Goal: Task Accomplishment & Management: Use online tool/utility

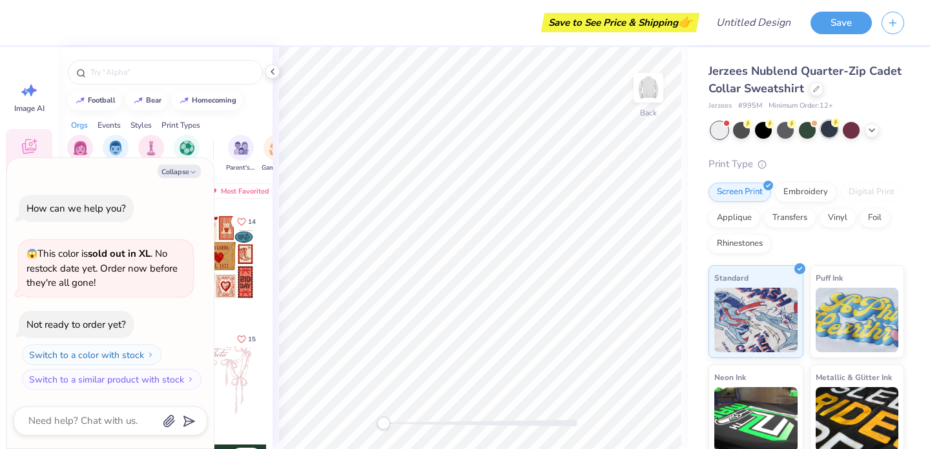
click at [821, 134] on div at bounding box center [828, 129] width 17 height 17
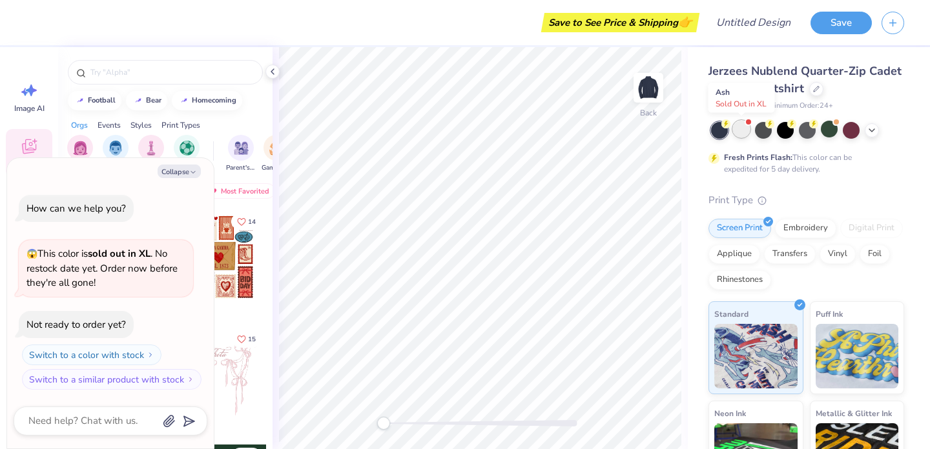
click at [742, 134] on div at bounding box center [741, 129] width 17 height 17
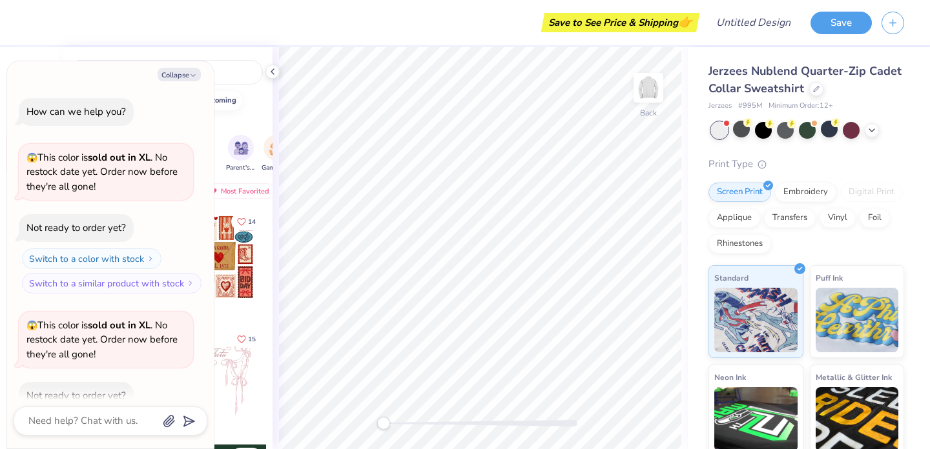
scroll to position [71, 0]
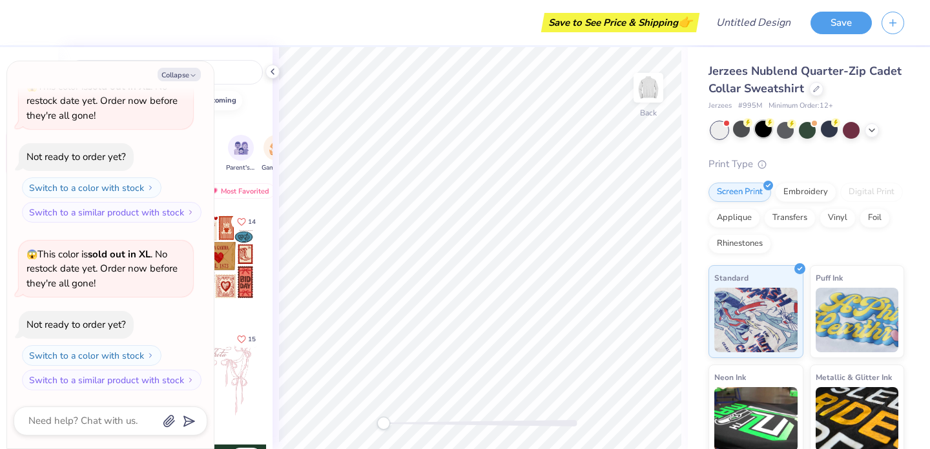
click at [771, 134] on div at bounding box center [763, 129] width 17 height 17
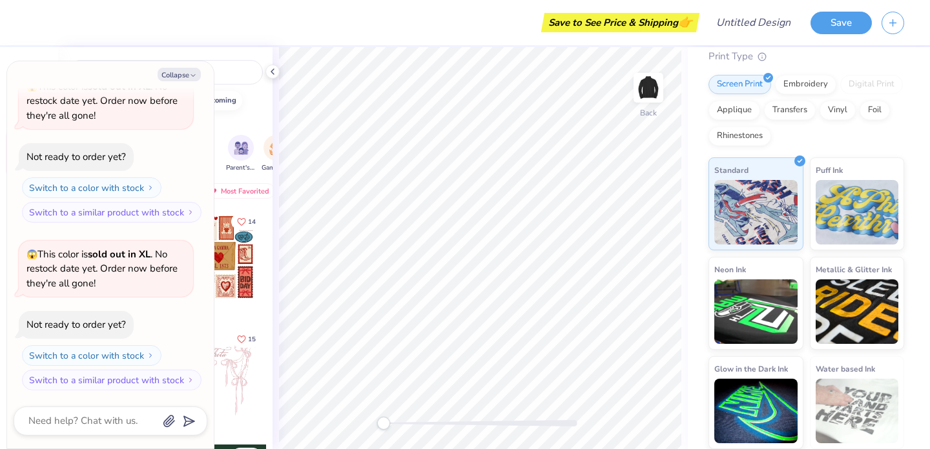
scroll to position [0, 0]
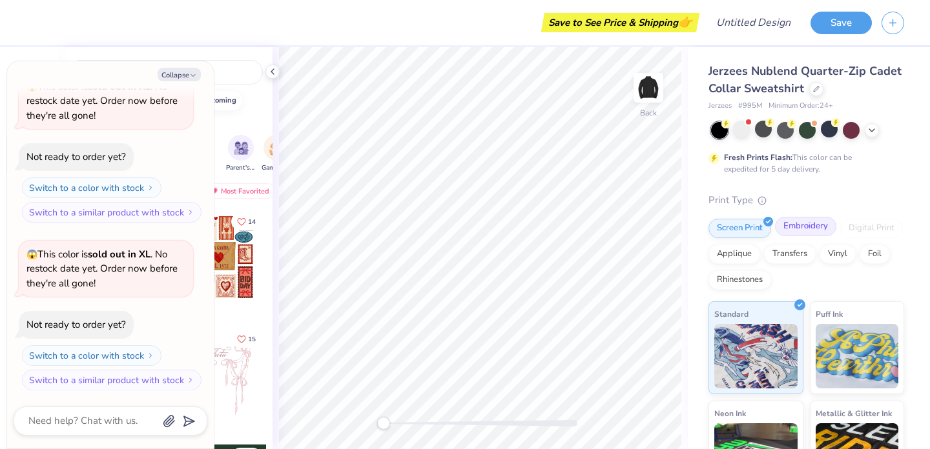
click at [798, 226] on div "Embroidery" at bounding box center [805, 226] width 61 height 19
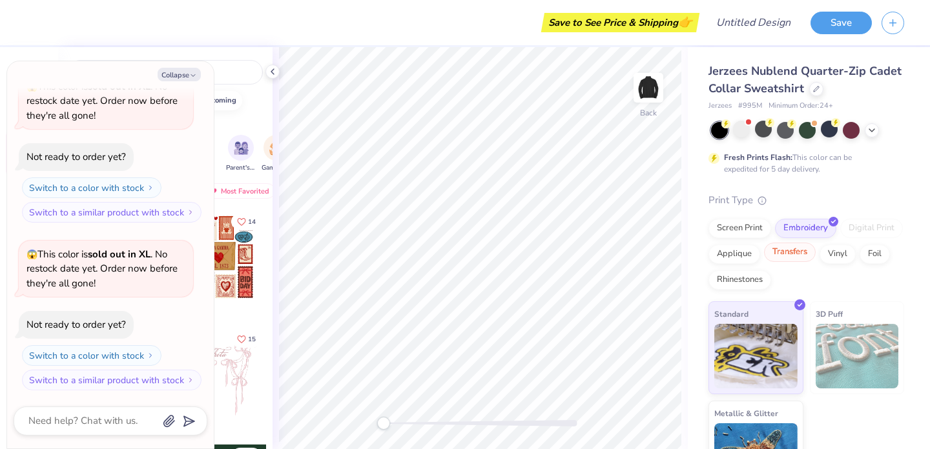
click at [802, 252] on div "Transfers" at bounding box center [790, 252] width 52 height 19
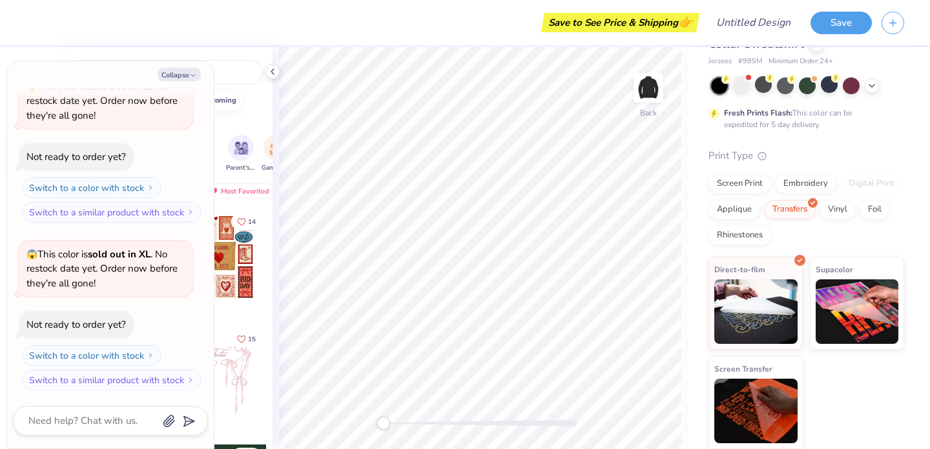
scroll to position [43, 0]
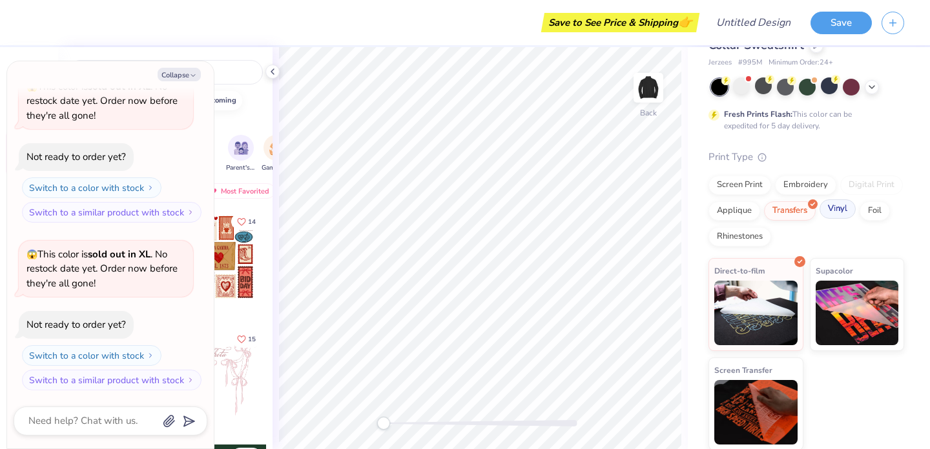
click at [842, 220] on div "Screen Print Embroidery Digital Print Applique Transfers Vinyl Foil Rhinestones" at bounding box center [806, 211] width 196 height 71
click at [842, 218] on div "Vinyl" at bounding box center [837, 208] width 36 height 19
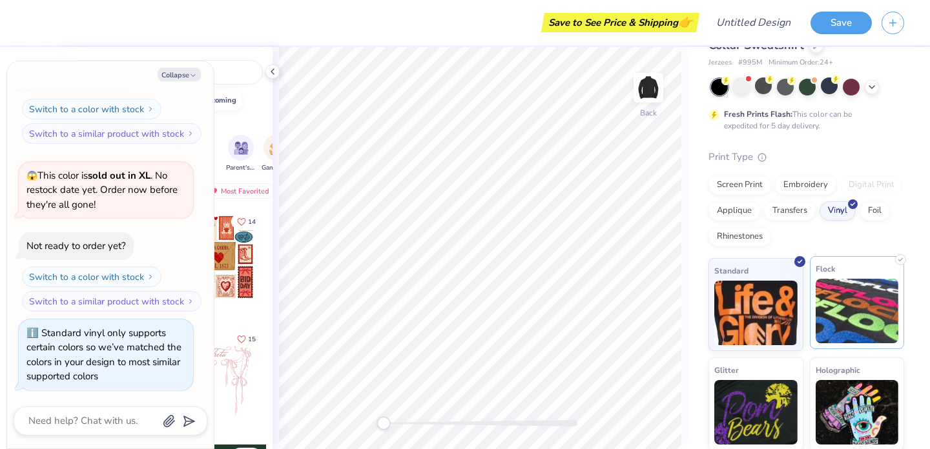
scroll to position [45, 0]
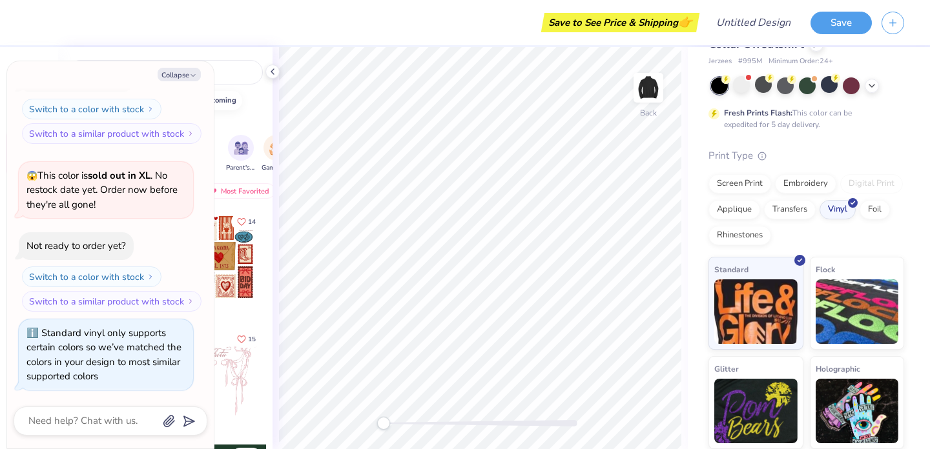
click at [744, 207] on div "Applique" at bounding box center [734, 209] width 52 height 19
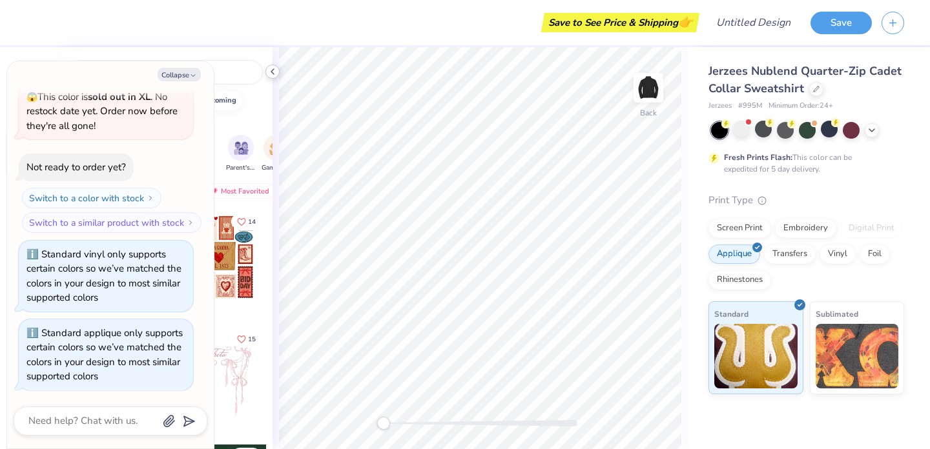
click at [273, 72] on icon at bounding box center [272, 71] width 10 height 10
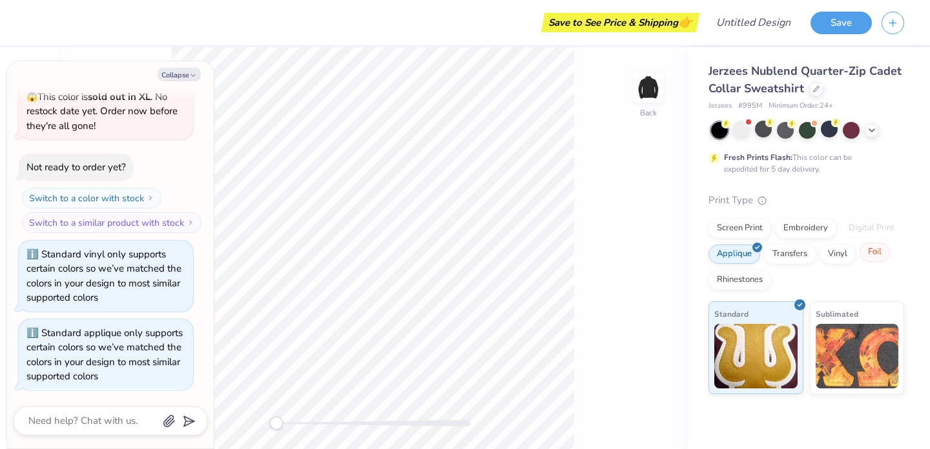
click at [865, 251] on div "Foil" at bounding box center [874, 252] width 30 height 19
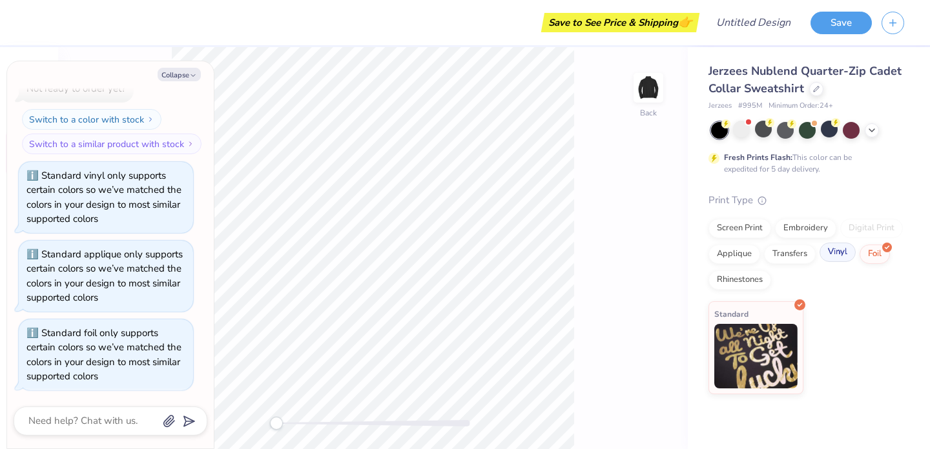
click at [846, 254] on div "Vinyl" at bounding box center [837, 252] width 36 height 19
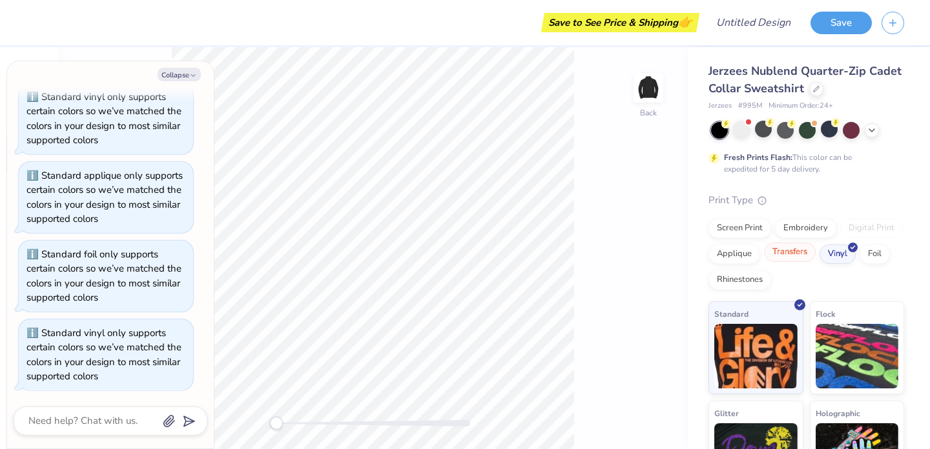
click at [815, 249] on div at bounding box center [811, 246] width 11 height 11
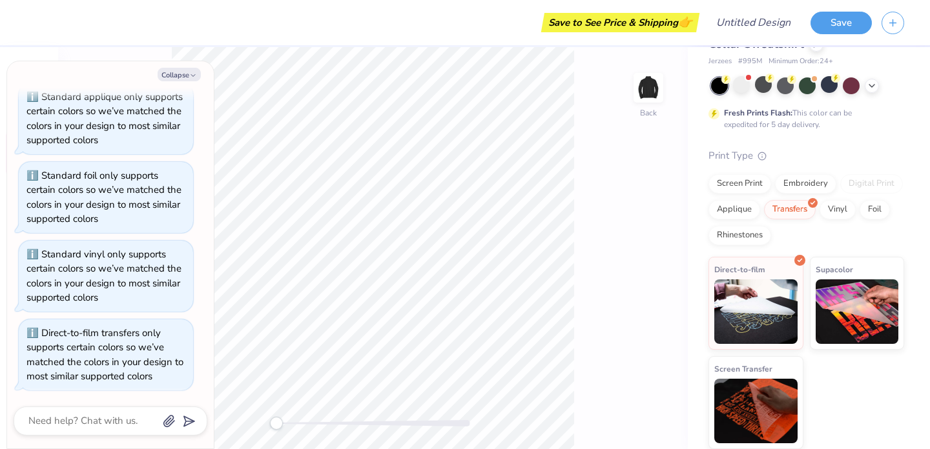
scroll to position [0, 0]
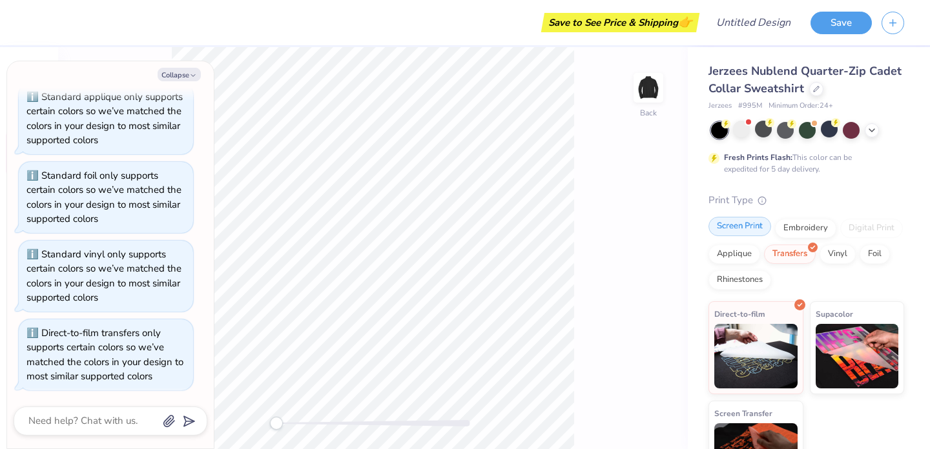
click at [754, 229] on div "Screen Print" at bounding box center [739, 226] width 63 height 19
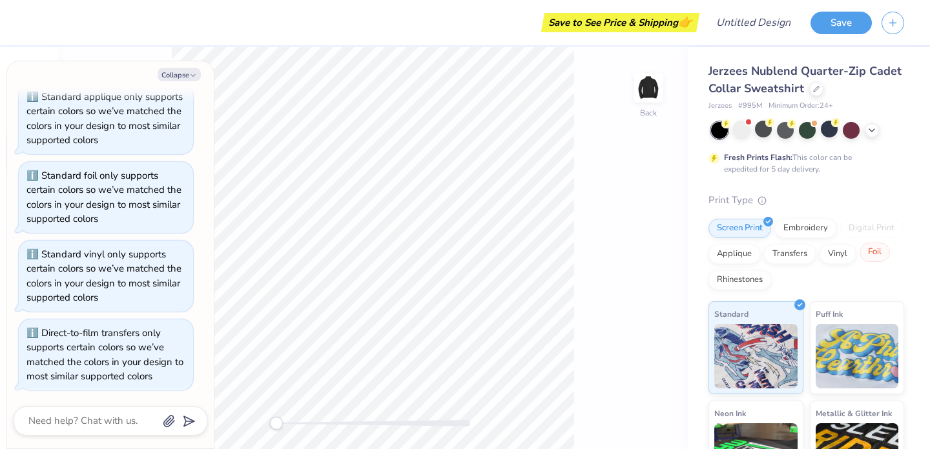
click at [869, 249] on div "Foil" at bounding box center [874, 252] width 30 height 19
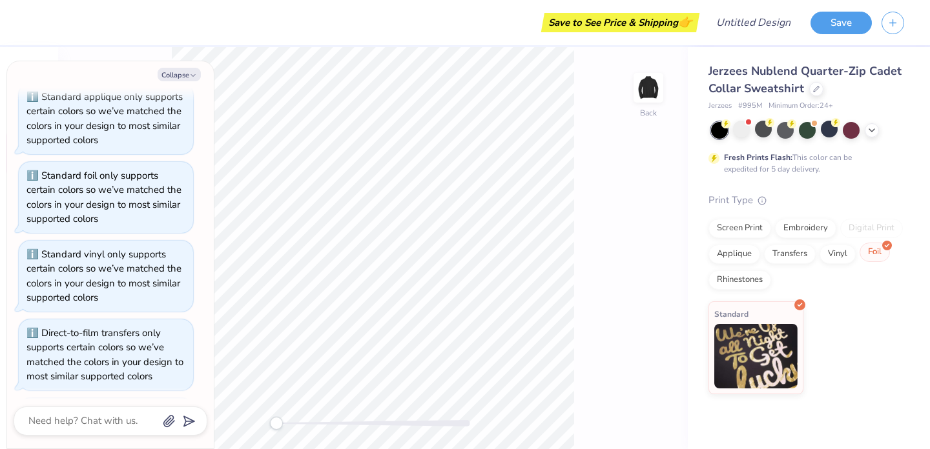
scroll to position [544, 0]
click at [753, 272] on div "Rhinestones" at bounding box center [739, 278] width 63 height 19
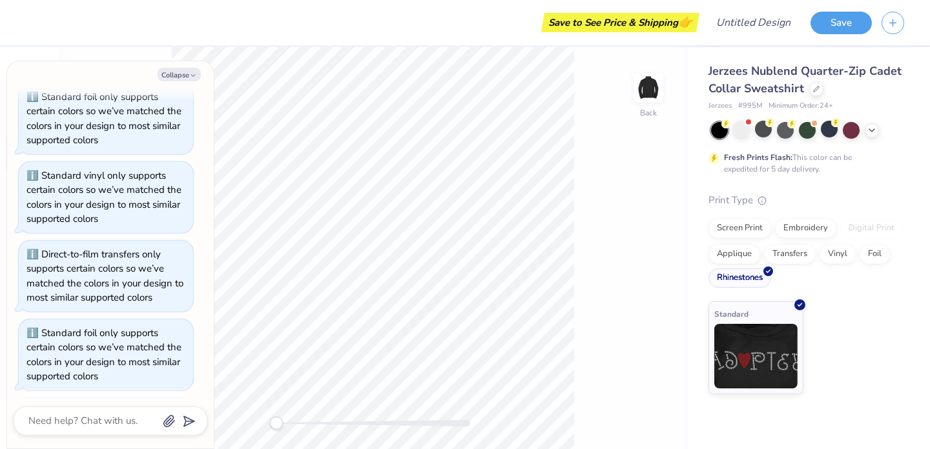
scroll to position [622, 0]
click at [817, 221] on div "Embroidery" at bounding box center [805, 226] width 61 height 19
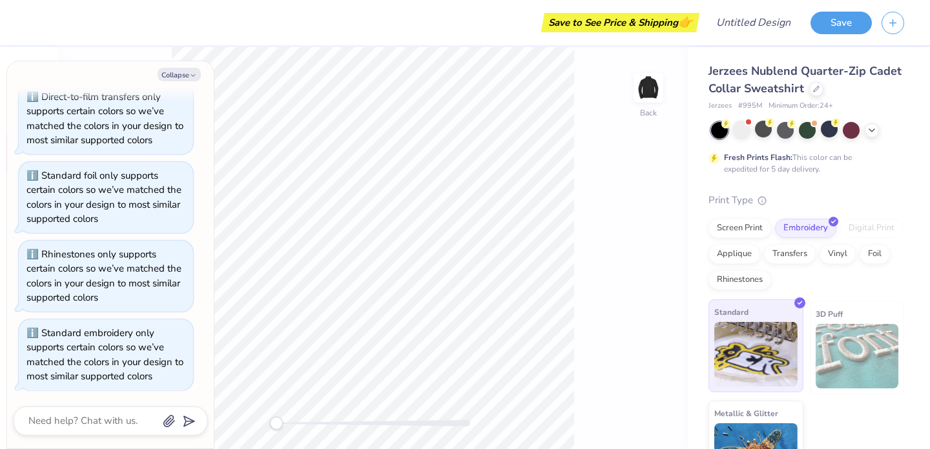
click at [791, 321] on div "Standard" at bounding box center [755, 346] width 95 height 93
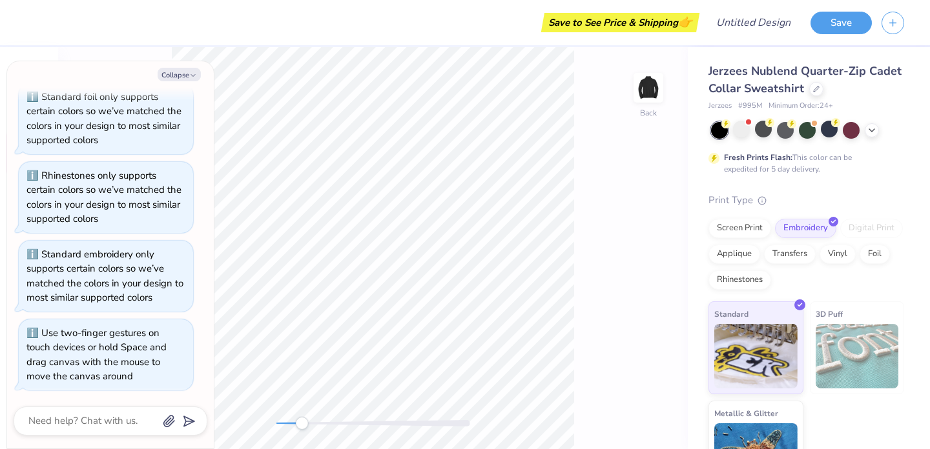
click at [221, 404] on div "Back" at bounding box center [372, 248] width 629 height 402
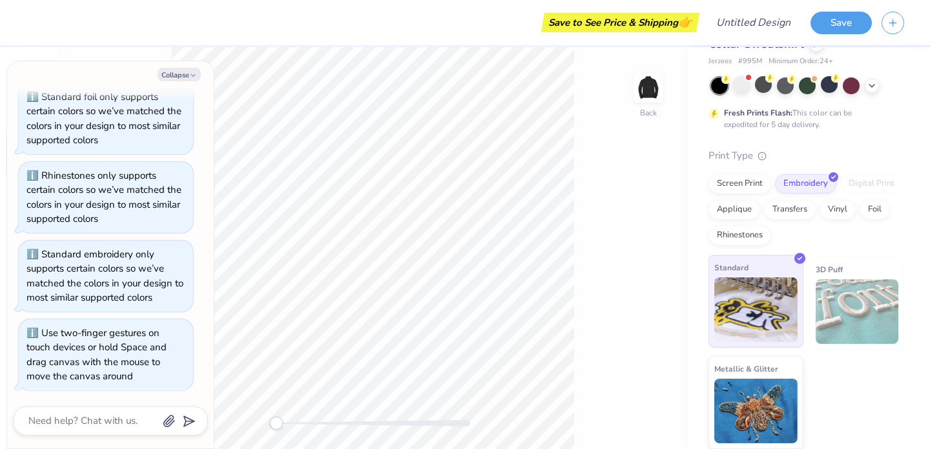
click at [771, 281] on img at bounding box center [755, 310] width 83 height 65
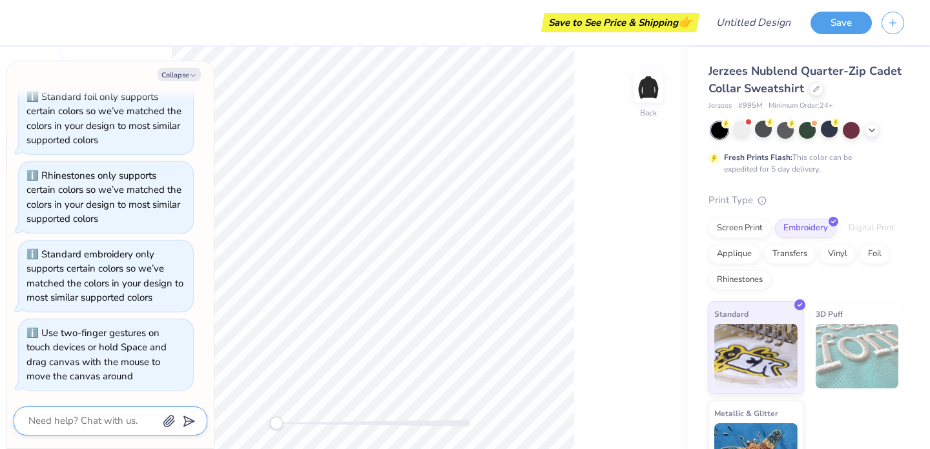
click at [83, 422] on textarea at bounding box center [92, 420] width 131 height 17
click at [903, 18] on div at bounding box center [892, 23] width 23 height 23
click at [896, 18] on icon "button" at bounding box center [892, 20] width 11 height 11
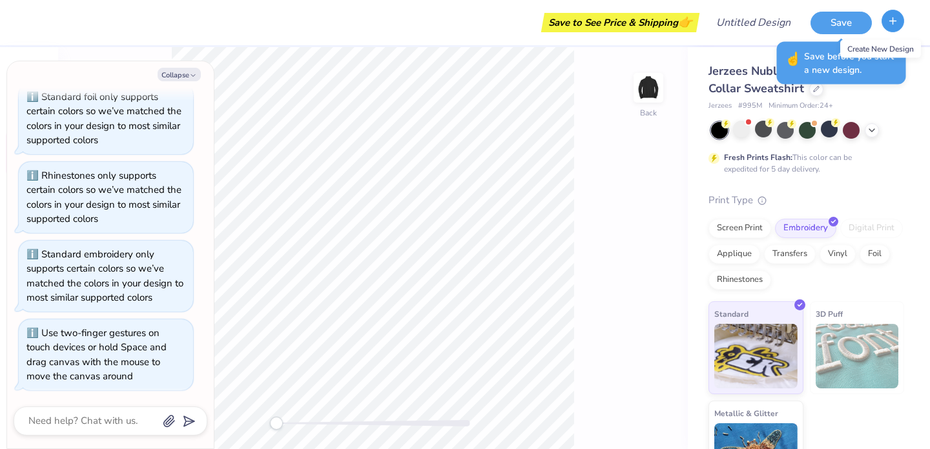
click at [896, 18] on icon "button" at bounding box center [892, 20] width 11 height 11
click at [827, 196] on div "Print Type" at bounding box center [806, 200] width 196 height 15
click at [847, 158] on div "Fresh Prints Flash: This color can be expedited for 5 day delivery." at bounding box center [803, 163] width 159 height 23
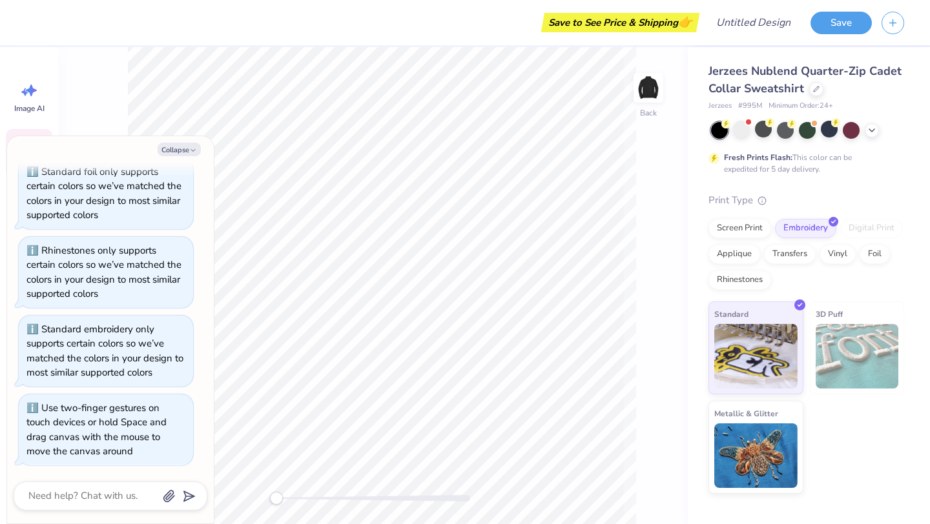
type textarea "x"
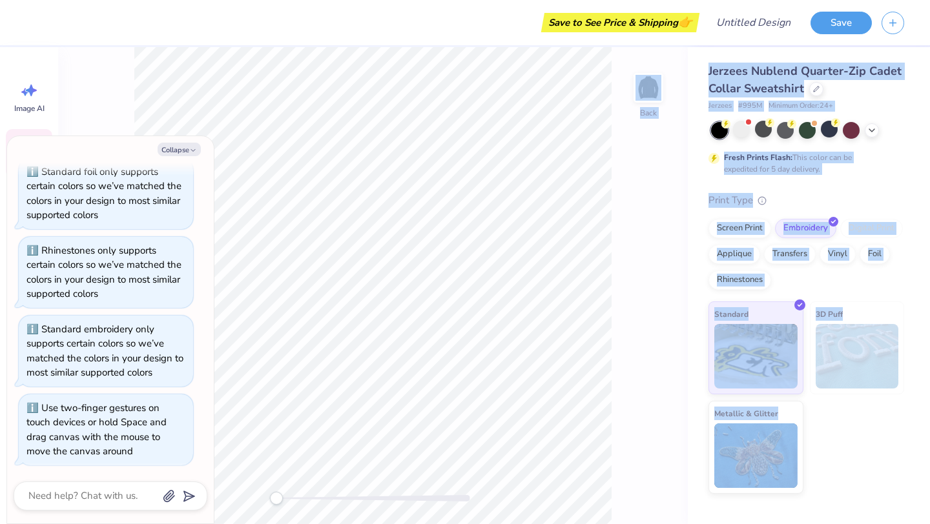
click at [274, 75] on body "Save to See Price & Shipping 👉 Design Title Save Image AI Designs Add Text Uplo…" at bounding box center [465, 262] width 930 height 524
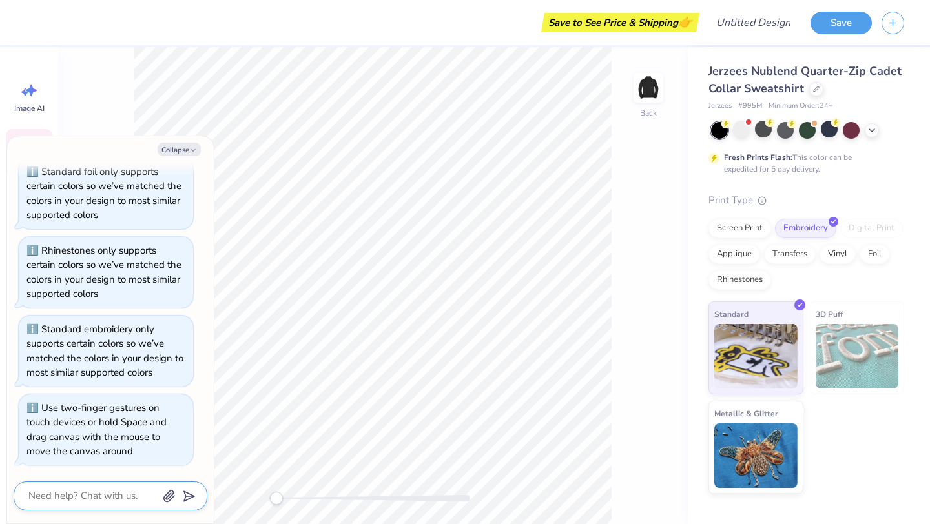
click at [114, 449] on textarea at bounding box center [92, 495] width 131 height 17
type textarea "p"
type textarea "x"
type textarea "pu"
type textarea "x"
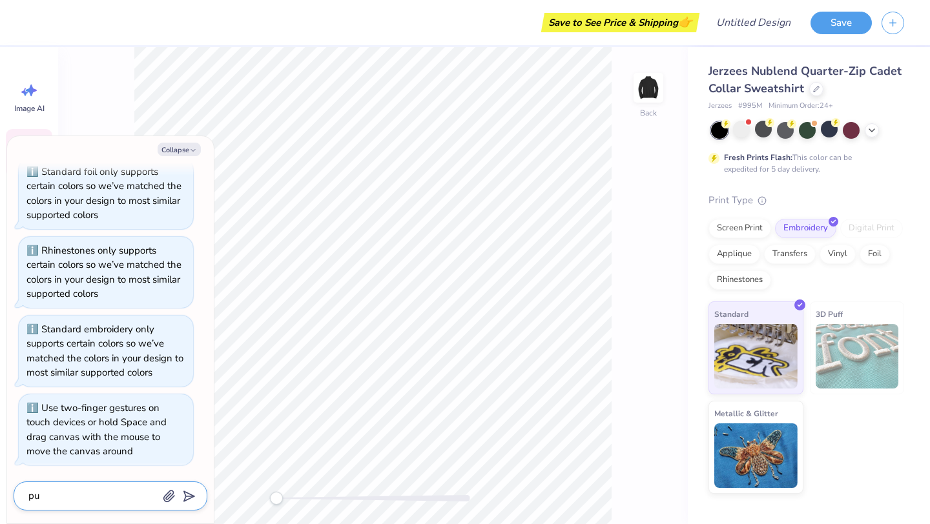
type textarea "put"
type textarea "x"
type textarea "put"
type textarea "x"
type textarea "put a"
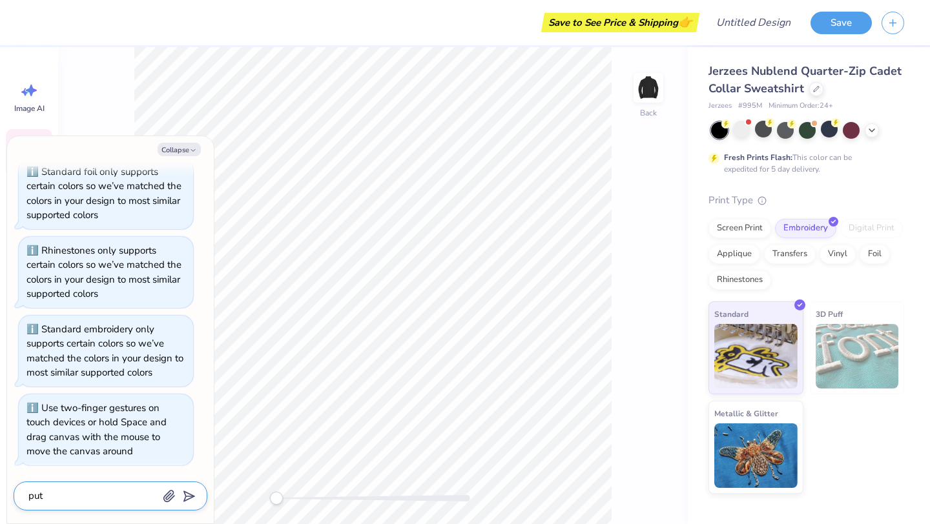
type textarea "x"
type textarea "put an"
type textarea "x"
type textarea "put an"
type textarea "x"
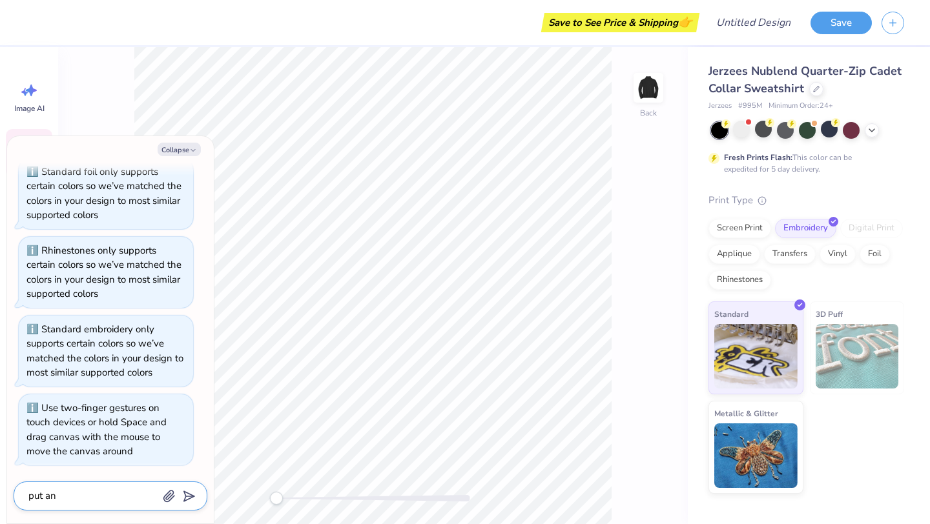
type textarea "put an"
type textarea "x"
type textarea "put a"
type textarea "x"
type textarea "put a"
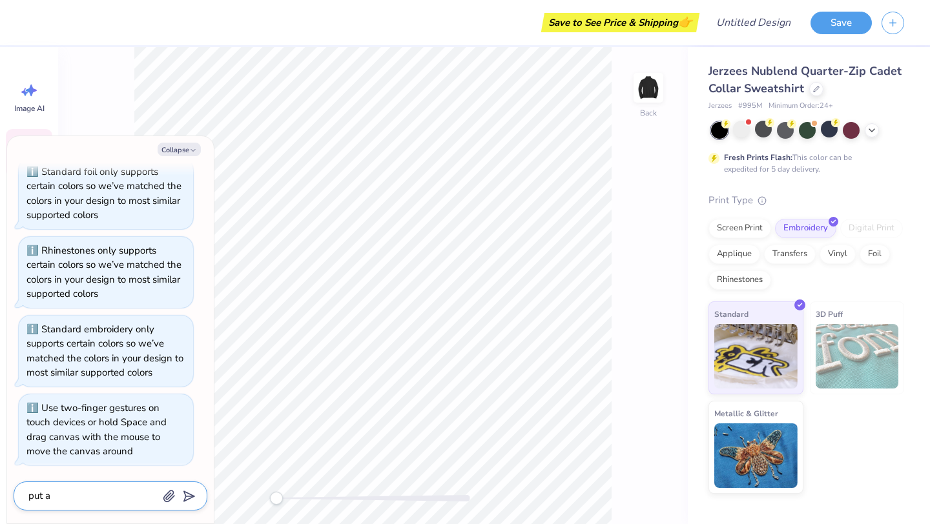
type textarea "x"
type textarea "put a b"
type textarea "x"
type textarea "put a bl"
type textarea "x"
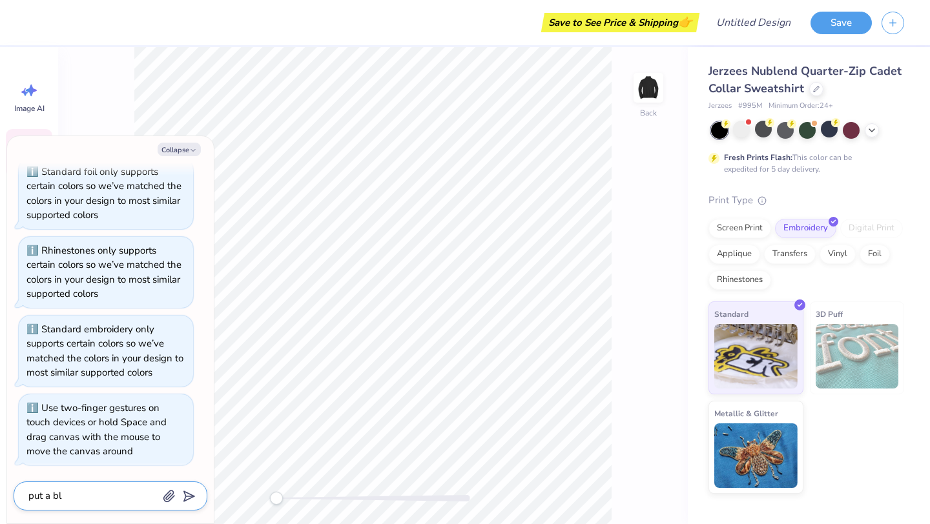
type textarea "put a blu"
type textarea "x"
type textarea "put a blue"
type textarea "x"
type textarea "put a blue"
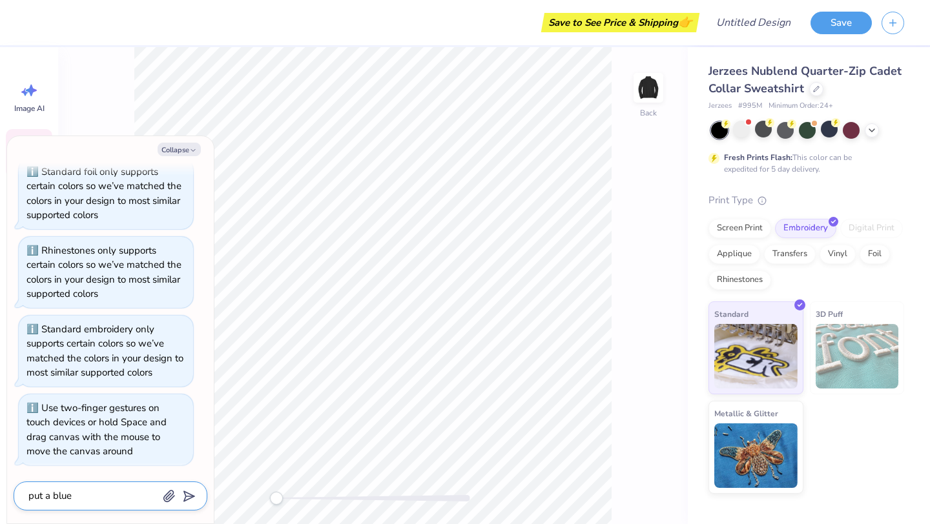
type textarea "x"
type textarea "put a blue m"
type textarea "x"
type textarea "put a blue ma"
type textarea "x"
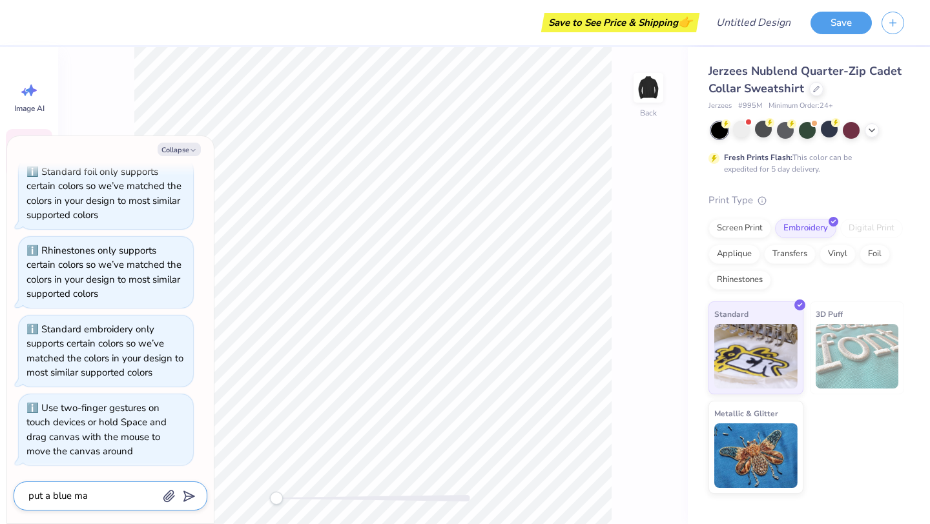
type textarea "put a blue man"
type textarea "x"
type textarea "put a blue mand"
type textarea "x"
type textarea "put a blue mandm"
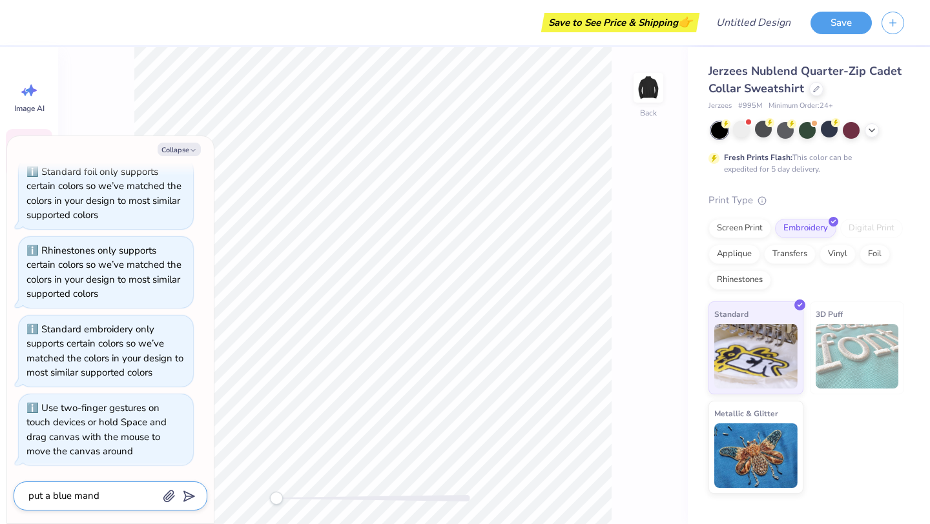
type textarea "x"
type textarea "put a blue mandm"
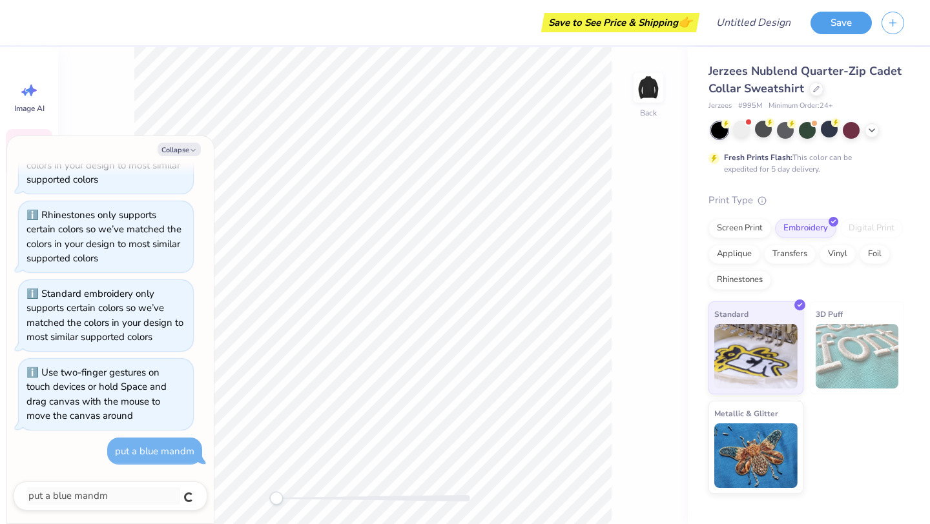
type textarea "x"
click at [179, 154] on button "Collapse" at bounding box center [179, 150] width 43 height 14
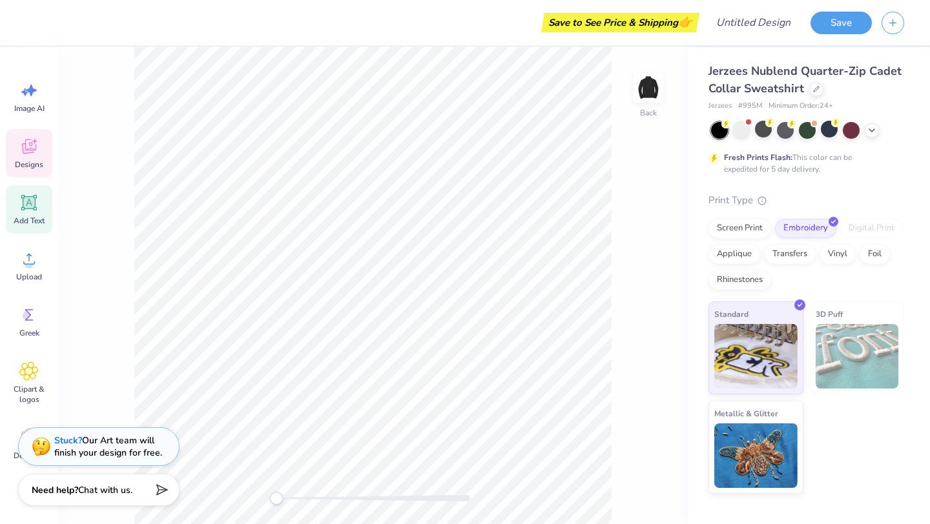
click at [34, 199] on icon at bounding box center [29, 203] width 12 height 12
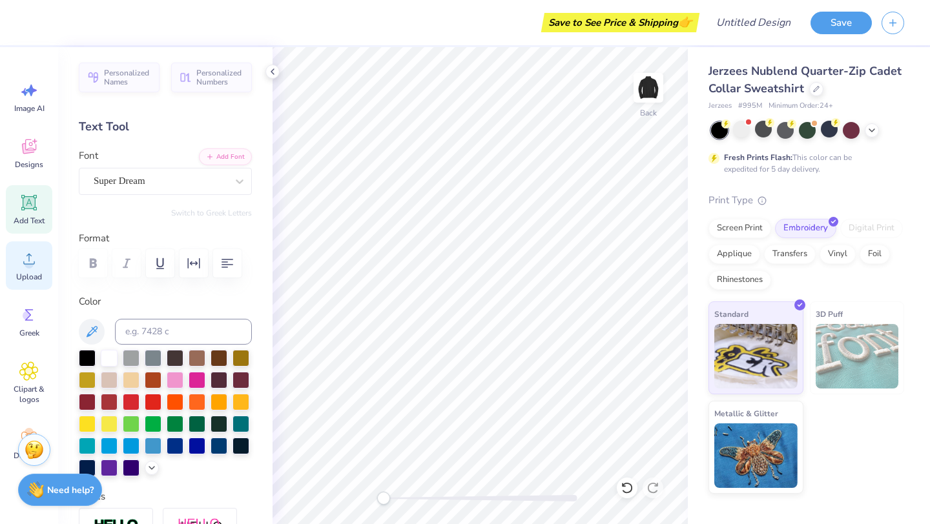
click at [28, 254] on icon at bounding box center [29, 259] width 12 height 11
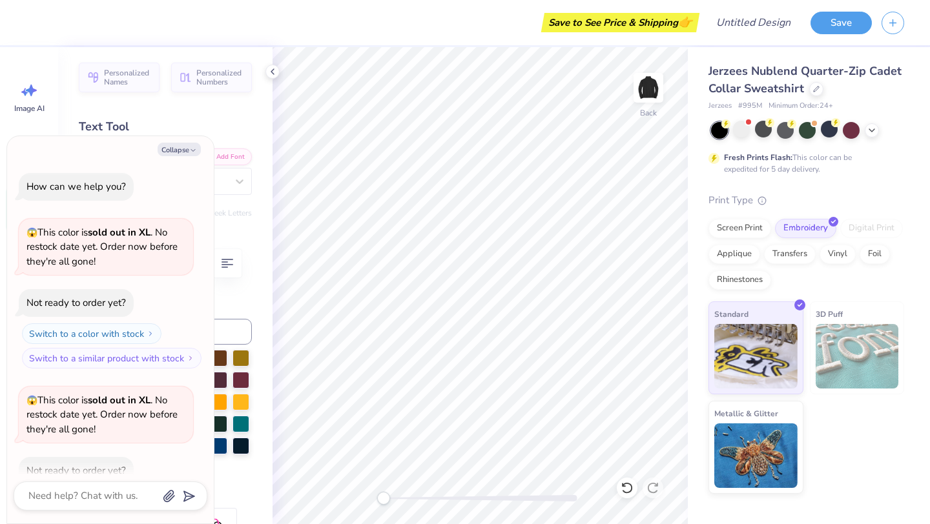
scroll to position [876, 0]
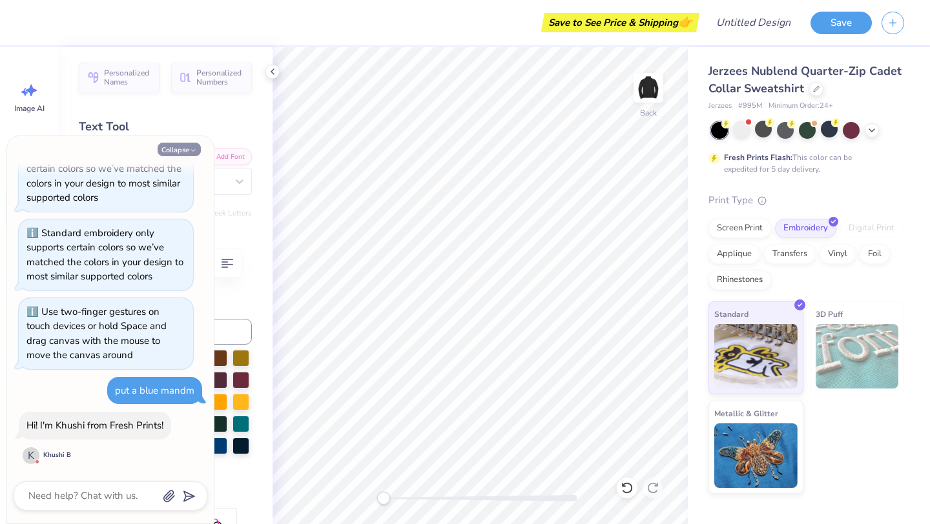
click at [188, 154] on button "Collapse" at bounding box center [179, 150] width 43 height 14
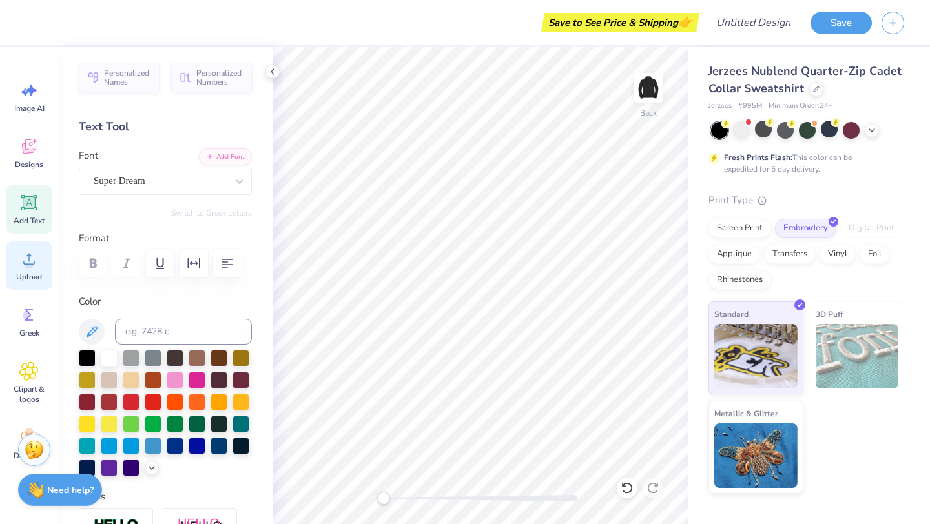
click at [34, 267] on icon at bounding box center [28, 258] width 19 height 19
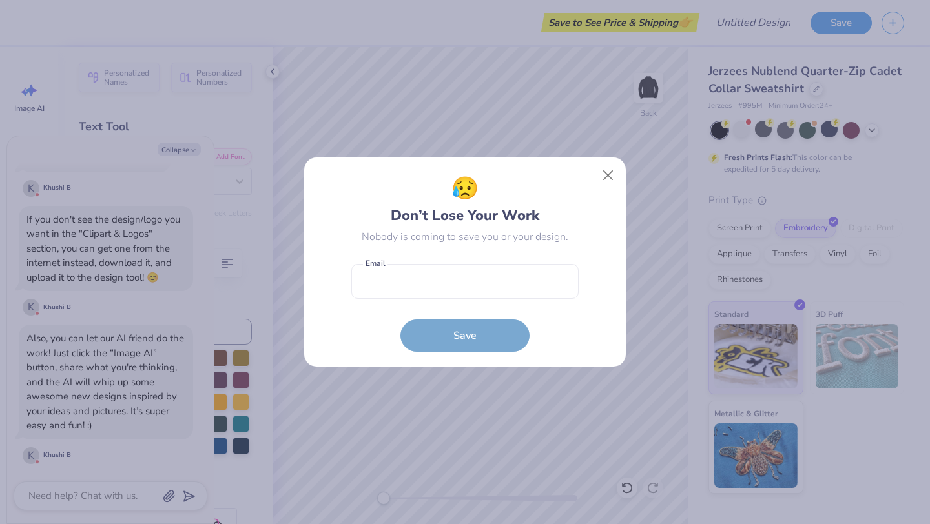
scroll to position [1204, 0]
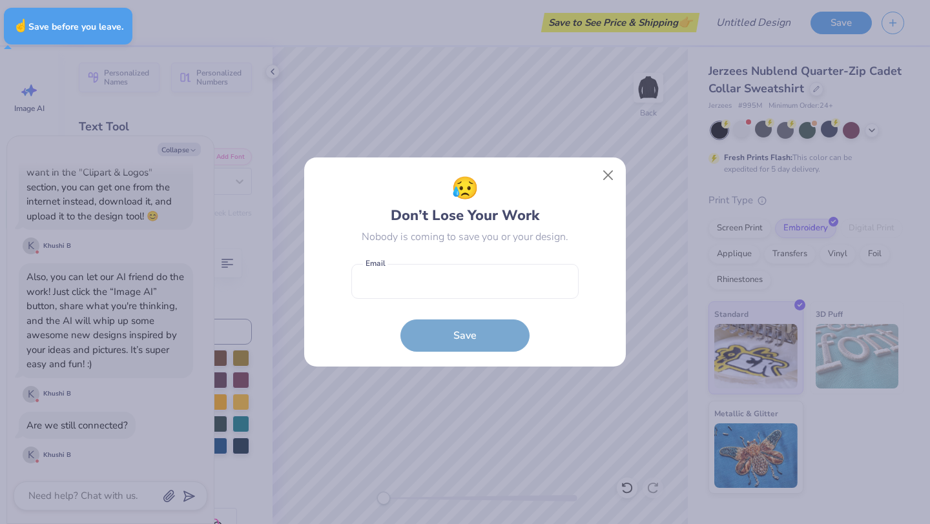
type textarea "x"
